Goal: Information Seeking & Learning: Learn about a topic

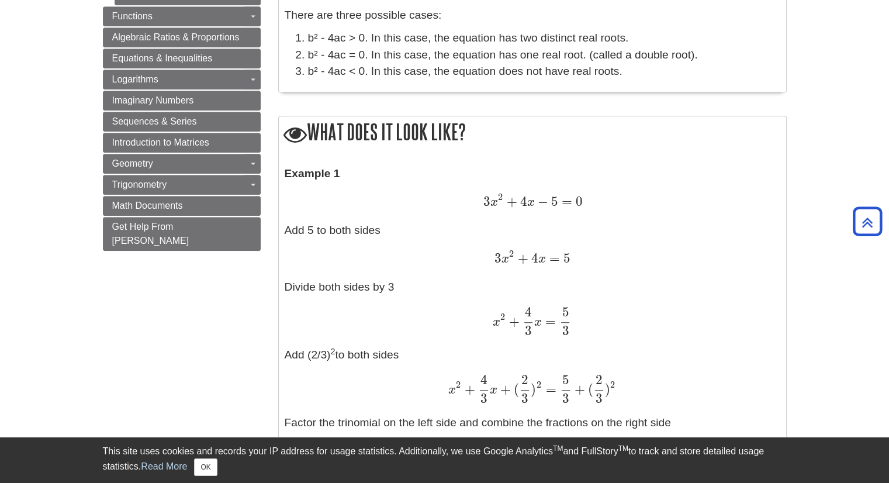
scroll to position [877, 0]
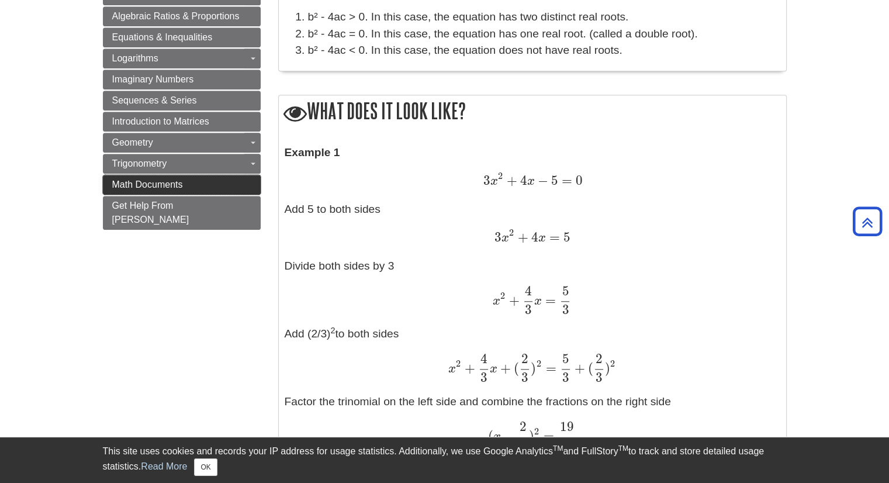
click at [161, 180] on span "Math Documents" at bounding box center [147, 185] width 71 height 10
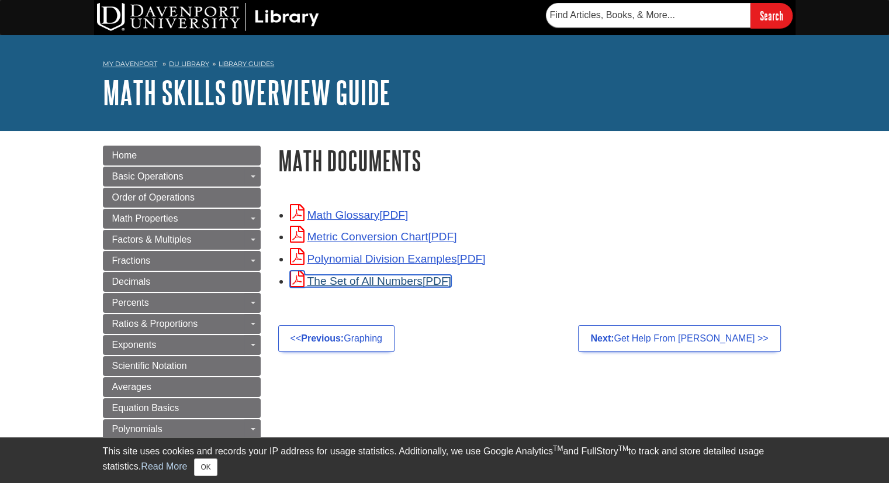
click at [400, 279] on link "The Set of All Numbers" at bounding box center [370, 281] width 161 height 12
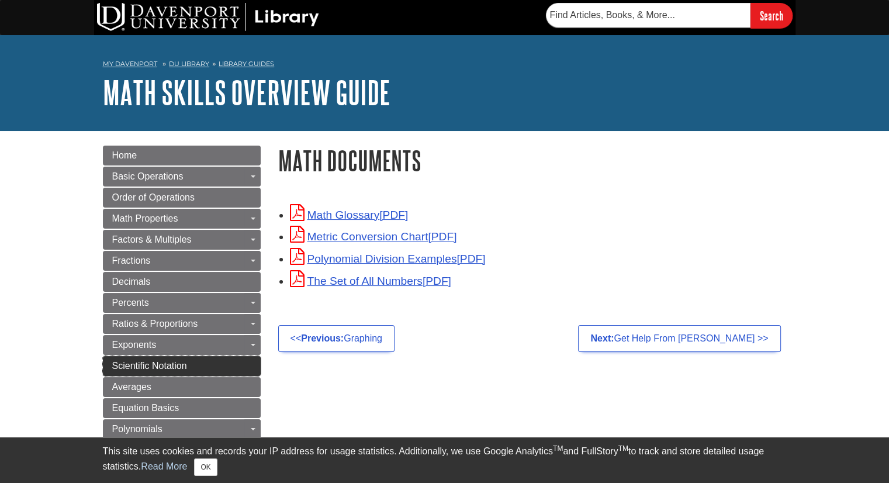
click at [156, 363] on span "Scientific Notation" at bounding box center [149, 366] width 75 height 10
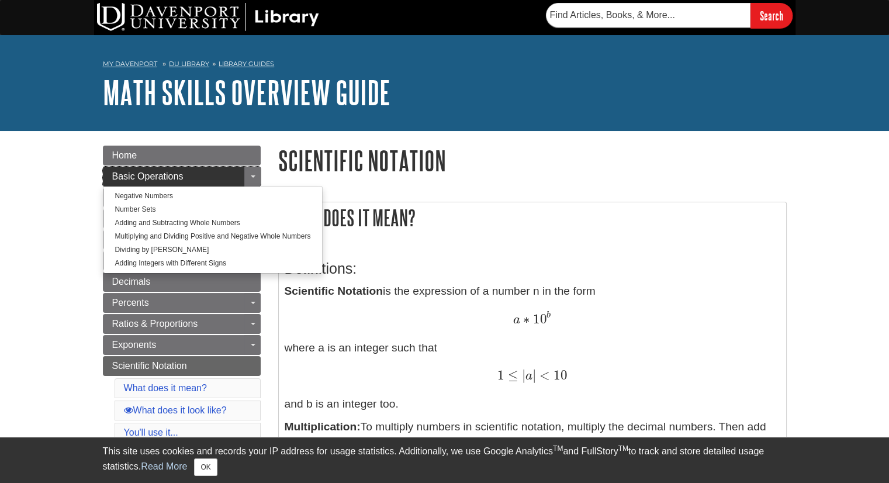
click at [238, 176] on link "Basic Operations" at bounding box center [182, 177] width 158 height 20
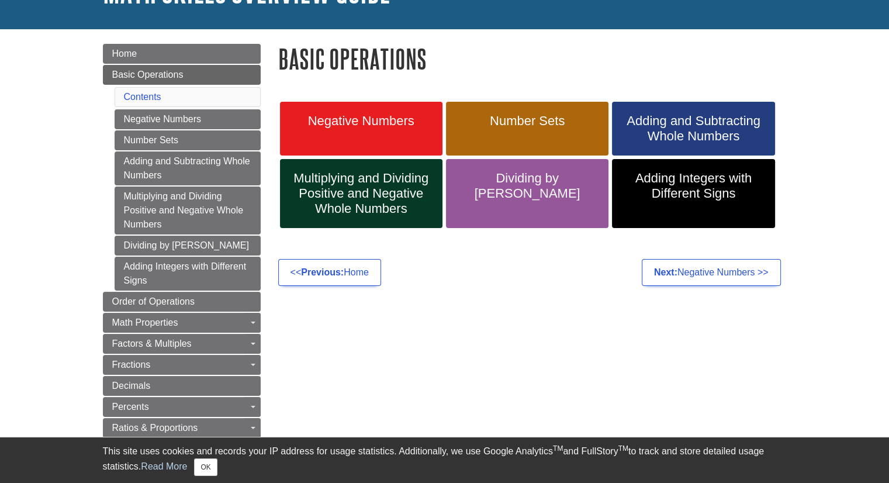
scroll to position [234, 0]
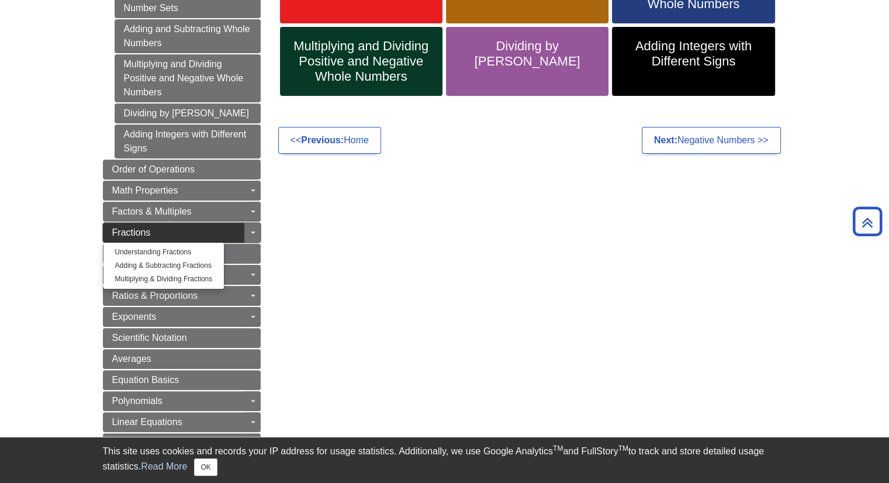
click at [126, 227] on span "Fractions" at bounding box center [131, 232] width 39 height 10
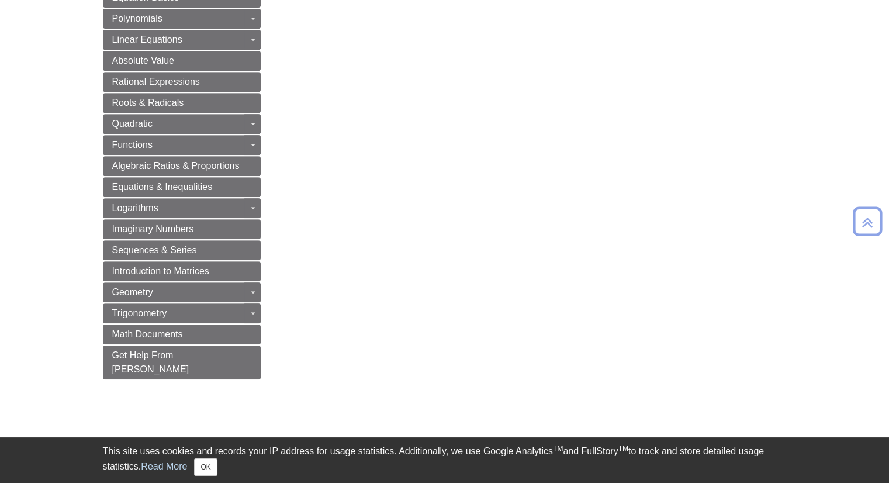
scroll to position [526, 0]
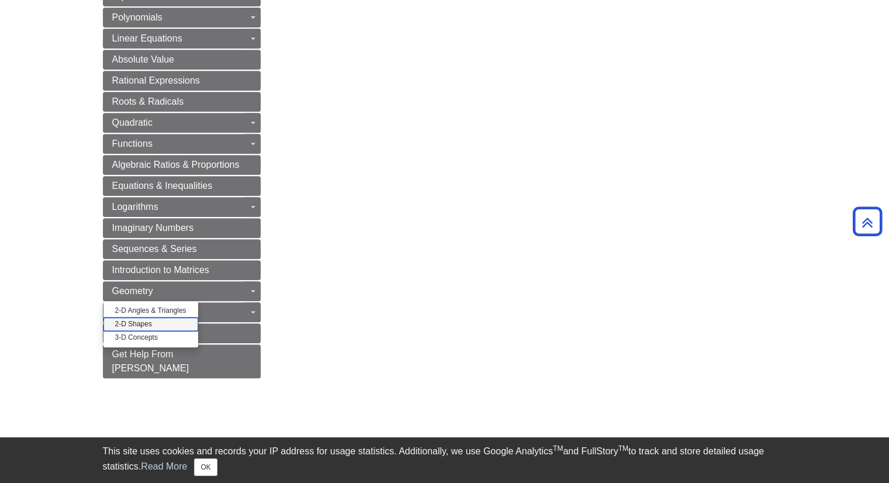
click at [140, 317] on link "2-D Shapes" at bounding box center [150, 323] width 95 height 13
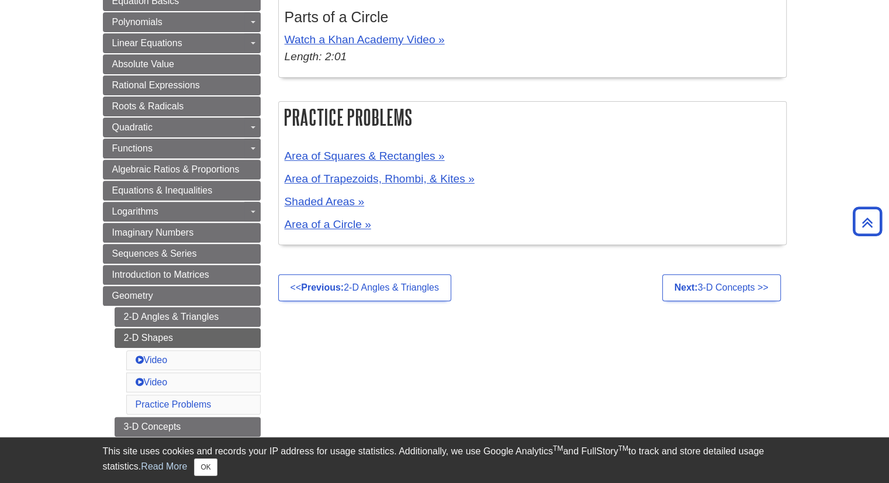
scroll to position [409, 0]
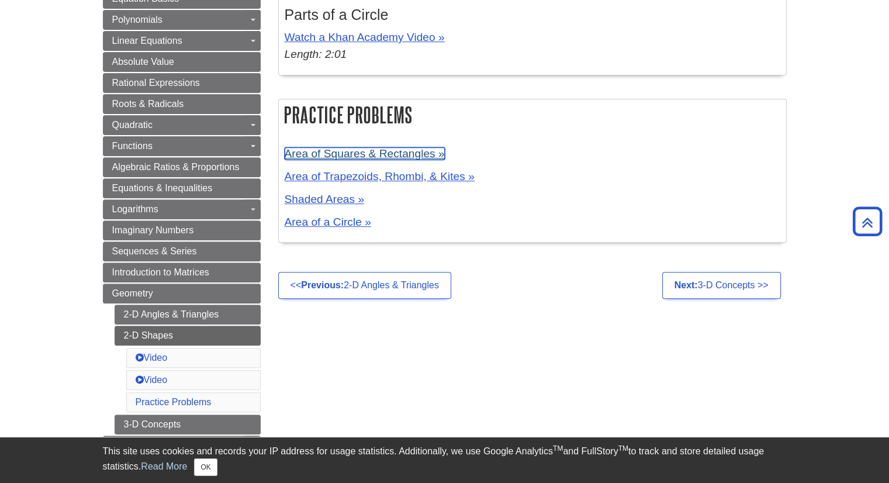
click at [348, 153] on link "Area of Squares & Rectangles »" at bounding box center [365, 153] width 160 height 12
